Goal: Transaction & Acquisition: Purchase product/service

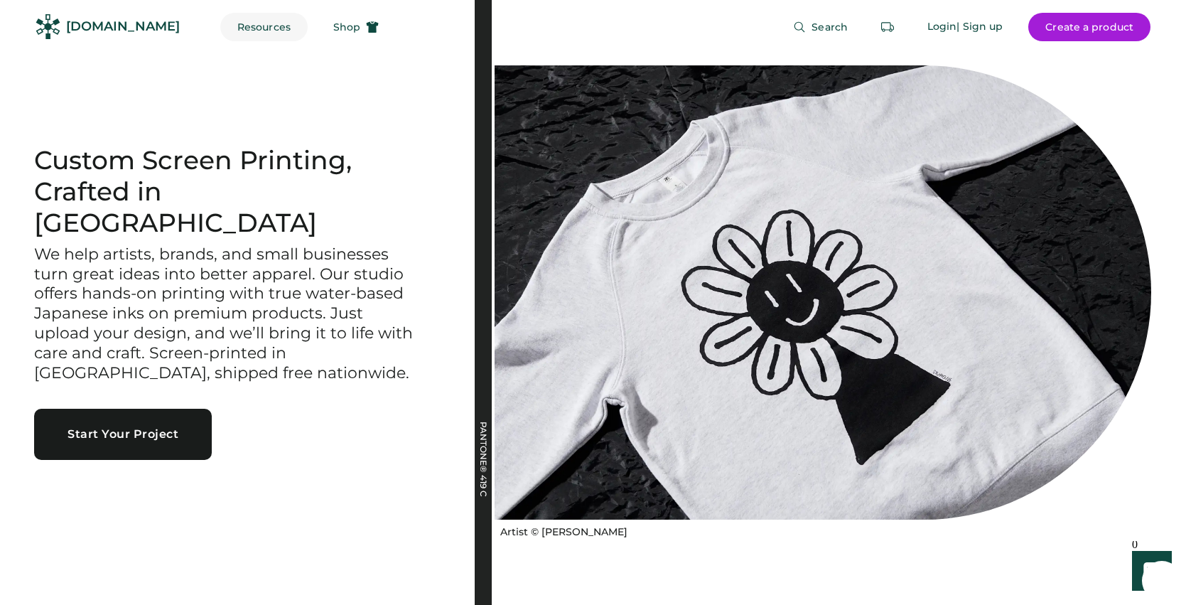
click at [234, 23] on button "Resources" at bounding box center [263, 27] width 87 height 28
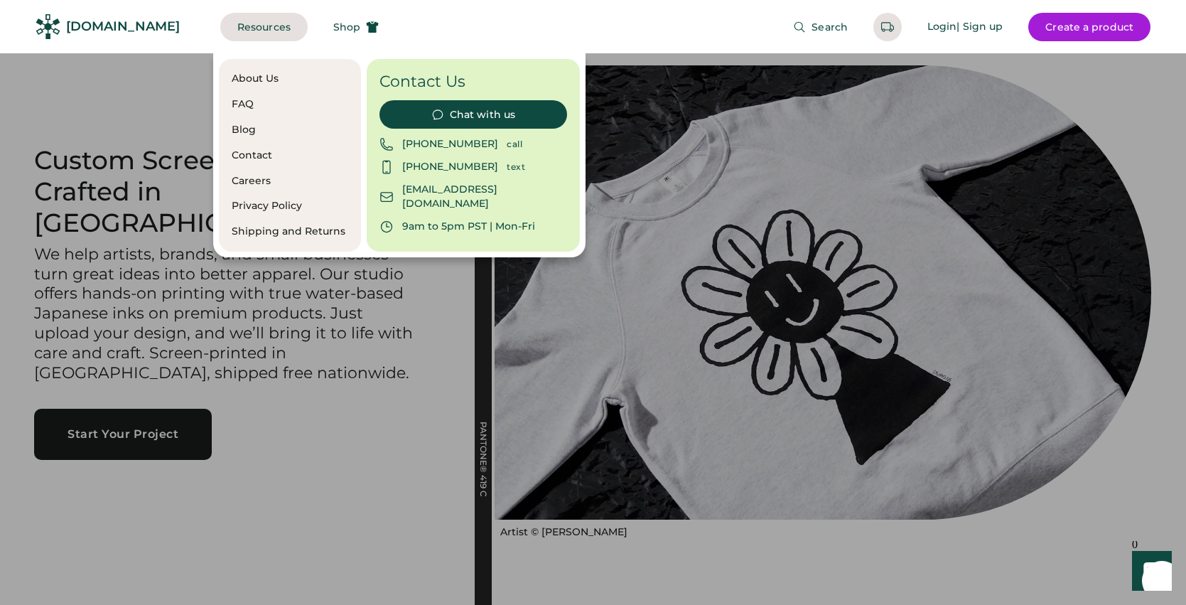
click at [124, 159] on div at bounding box center [593, 302] width 1186 height 605
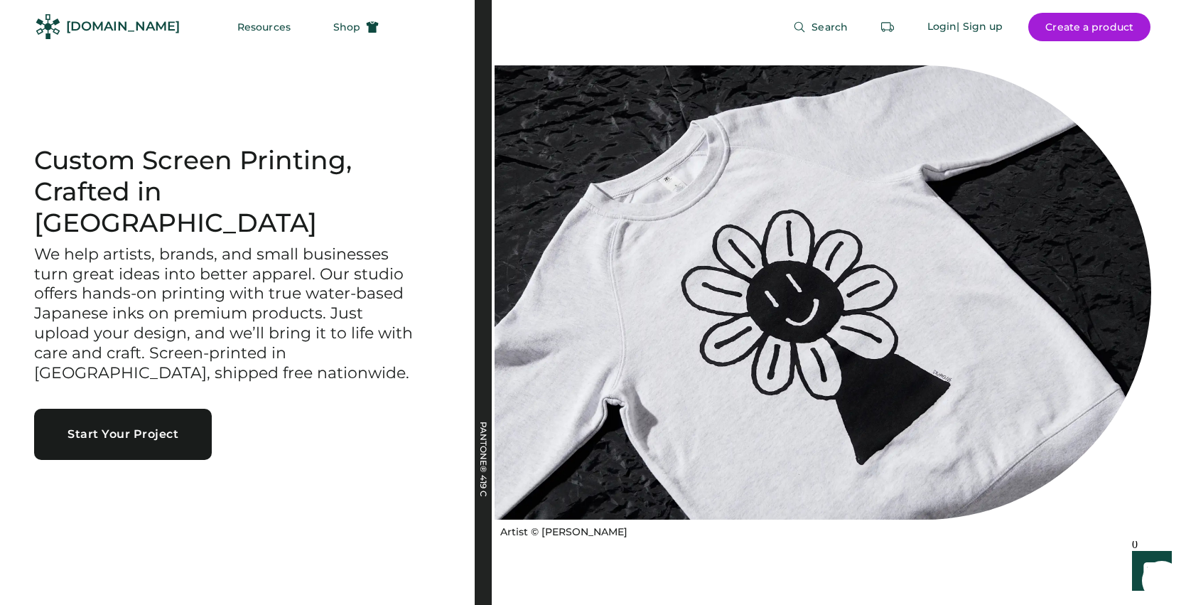
click at [115, 30] on div "[DOMAIN_NAME]" at bounding box center [123, 27] width 114 height 18
click at [333, 23] on span "Shop" at bounding box center [346, 27] width 27 height 10
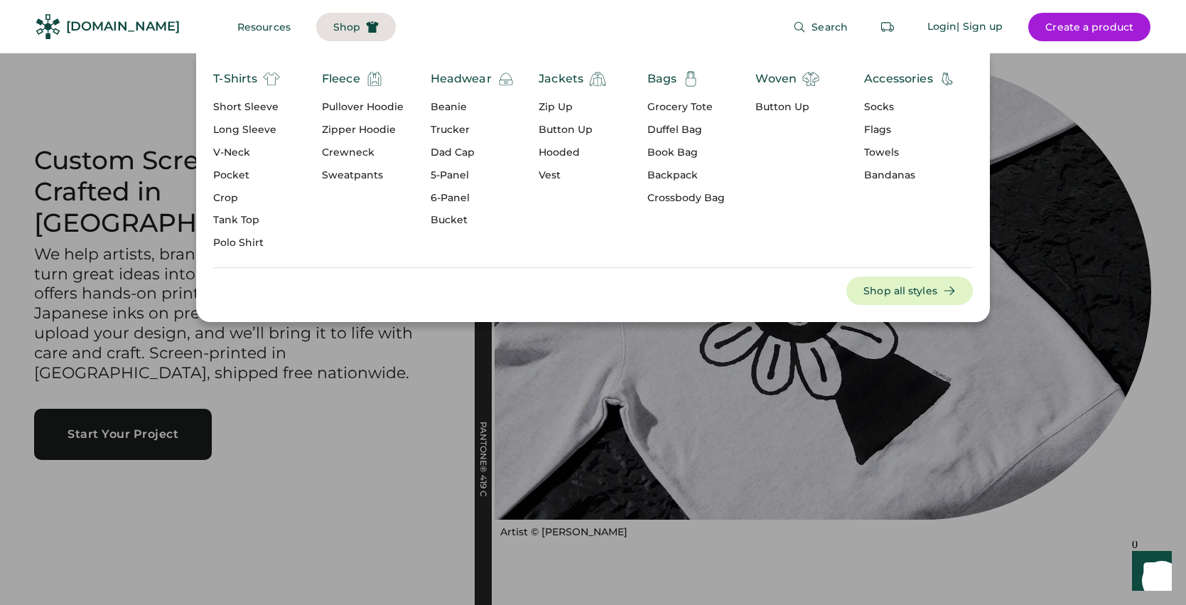
click at [248, 104] on div "Short Sleeve" at bounding box center [246, 107] width 67 height 14
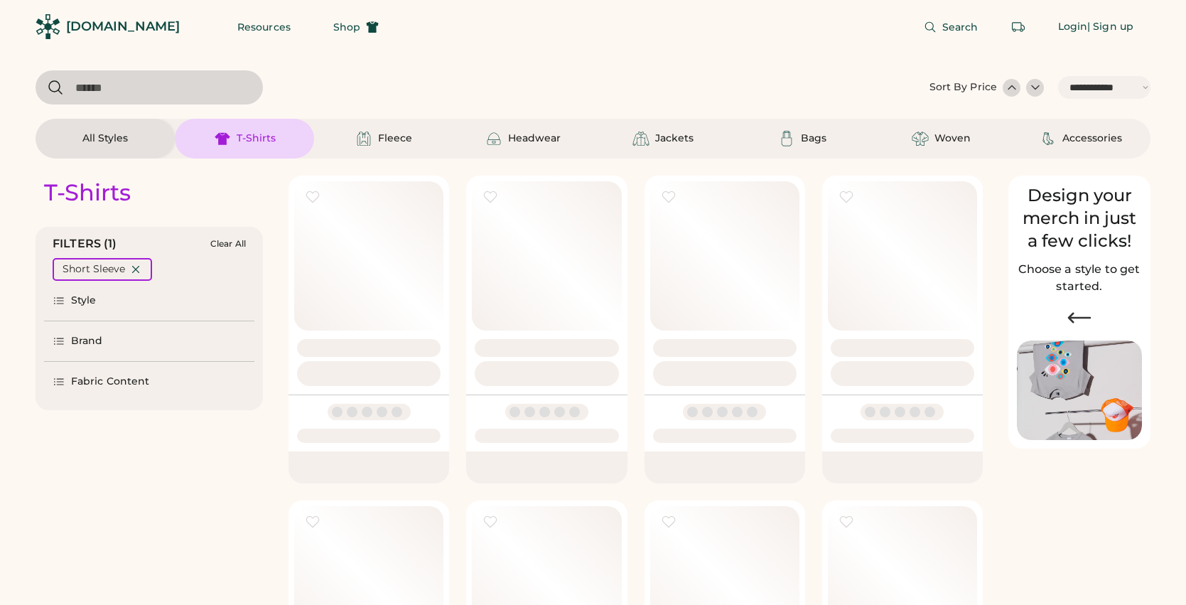
select select "*****"
select select "*"
